Goal: Obtain resource: Download file/media

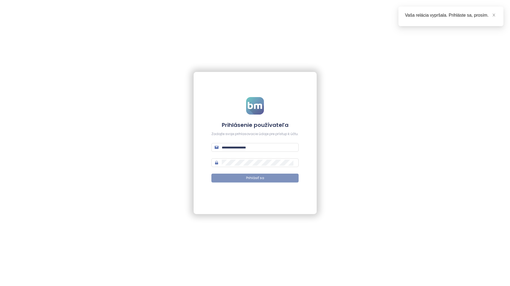
type input "**********"
click at [267, 177] on button "Prihlásiť sa" at bounding box center [254, 178] width 87 height 9
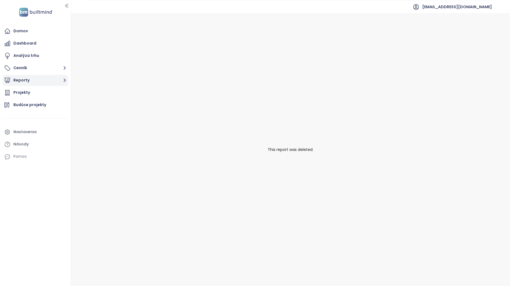
click at [45, 79] on button "Reporty" at bounding box center [35, 80] width 65 height 11
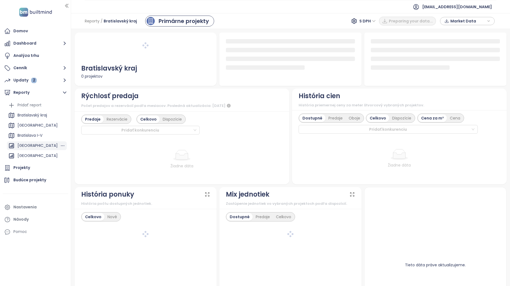
click at [41, 144] on div "[GEOGRAPHIC_DATA]" at bounding box center [38, 145] width 40 height 7
click at [375, 22] on span "S DPH" at bounding box center [367, 21] width 16 height 8
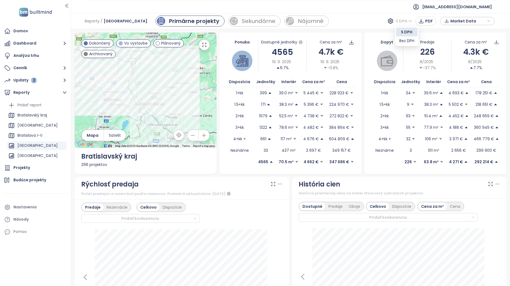
click at [368, 18] on div "Reporty / [GEOGRAPHIC_DATA] Primárne projekty Sekundárne Nájomné S DPH PDF Mark…" at bounding box center [290, 21] width 439 height 16
click at [31, 145] on div "[GEOGRAPHIC_DATA]" at bounding box center [38, 145] width 40 height 7
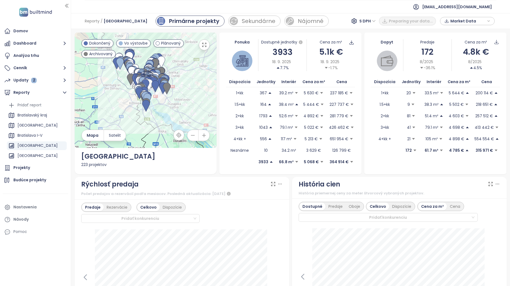
scroll to position [82, 0]
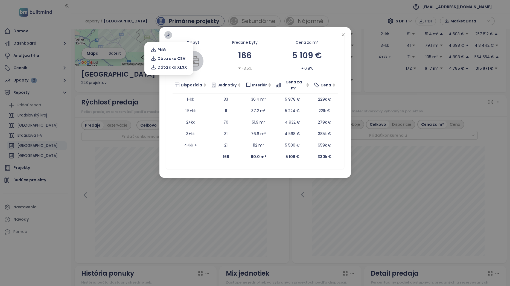
click at [166, 34] on icon at bounding box center [168, 34] width 5 height 5
click at [176, 68] on span "Dáta ako XLSX" at bounding box center [173, 67] width 30 height 6
click at [392, 79] on div "Dopyt Predané byty 166 -3.5% Cena za m² 5 109 € 6.8% Dispozícia Jednotky Interi…" at bounding box center [255, 143] width 510 height 286
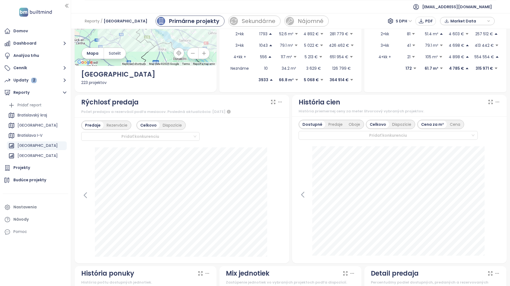
click at [406, 19] on span "S DPH" at bounding box center [404, 21] width 16 height 8
click at [411, 40] on div "Bez DPH" at bounding box center [406, 41] width 15 height 6
click at [408, 22] on span "S DPH" at bounding box center [404, 21] width 16 height 8
click at [408, 40] on div "Bez DPH" at bounding box center [406, 41] width 15 height 6
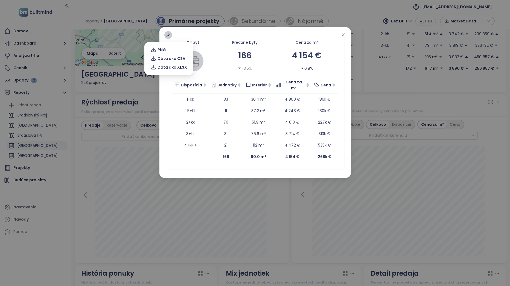
click at [167, 36] on icon at bounding box center [168, 34] width 5 height 5
click at [169, 37] on icon at bounding box center [168, 37] width 4 height 2
click at [175, 67] on span "Dáta ako XLSX" at bounding box center [173, 67] width 30 height 6
click at [343, 35] on icon "close" at bounding box center [343, 34] width 3 height 3
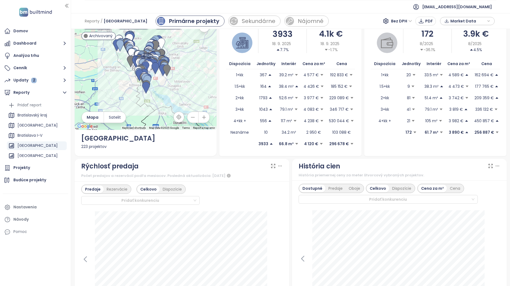
scroll to position [0, 0]
